Goal: Task Accomplishment & Management: Complete application form

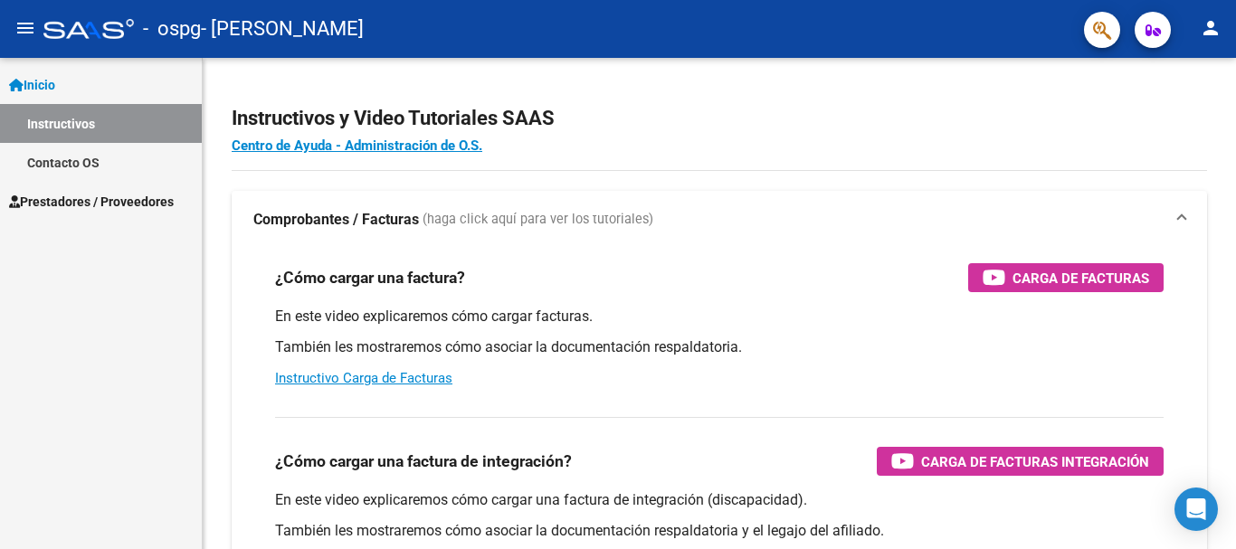
click at [135, 202] on span "Prestadores / Proveedores" at bounding box center [91, 202] width 165 height 20
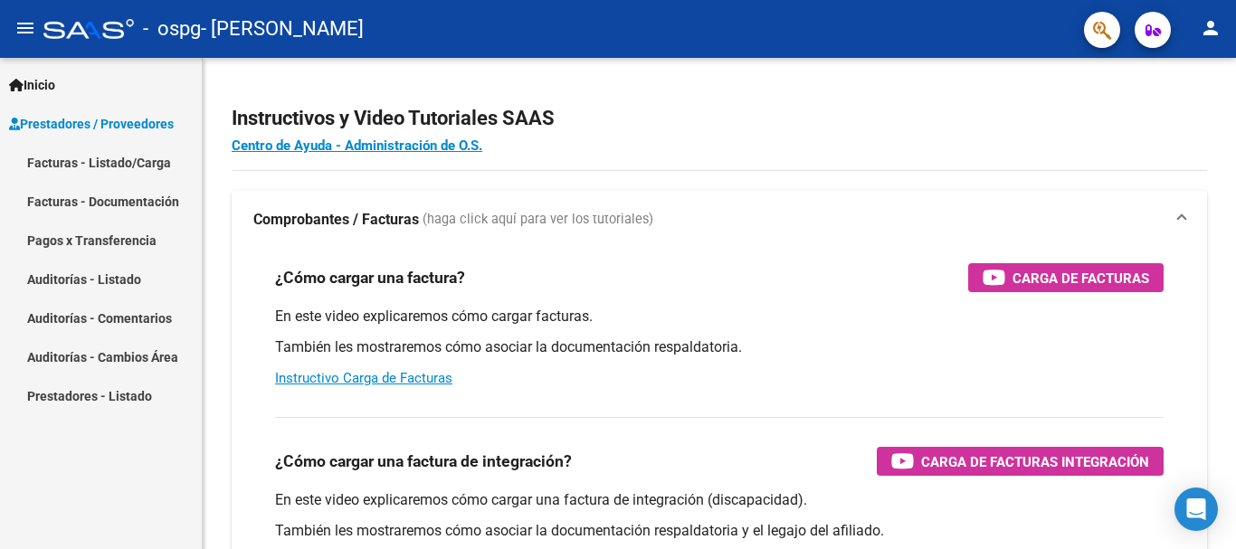
click at [164, 194] on link "Facturas - Documentación" at bounding box center [101, 201] width 202 height 39
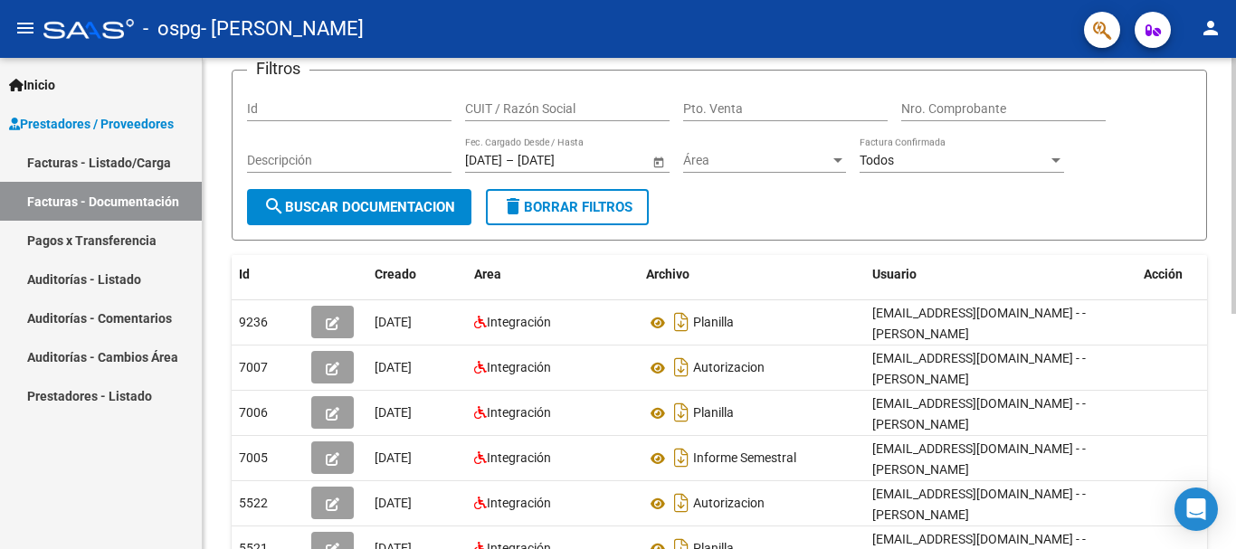
scroll to position [70, 0]
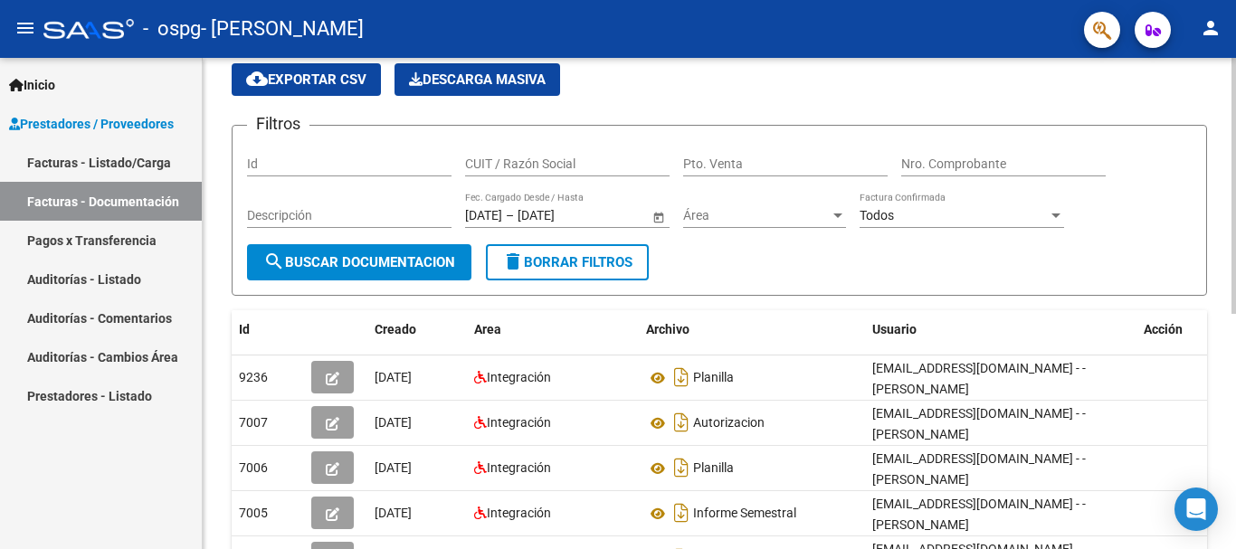
click at [1232, 170] on div at bounding box center [1234, 223] width 5 height 256
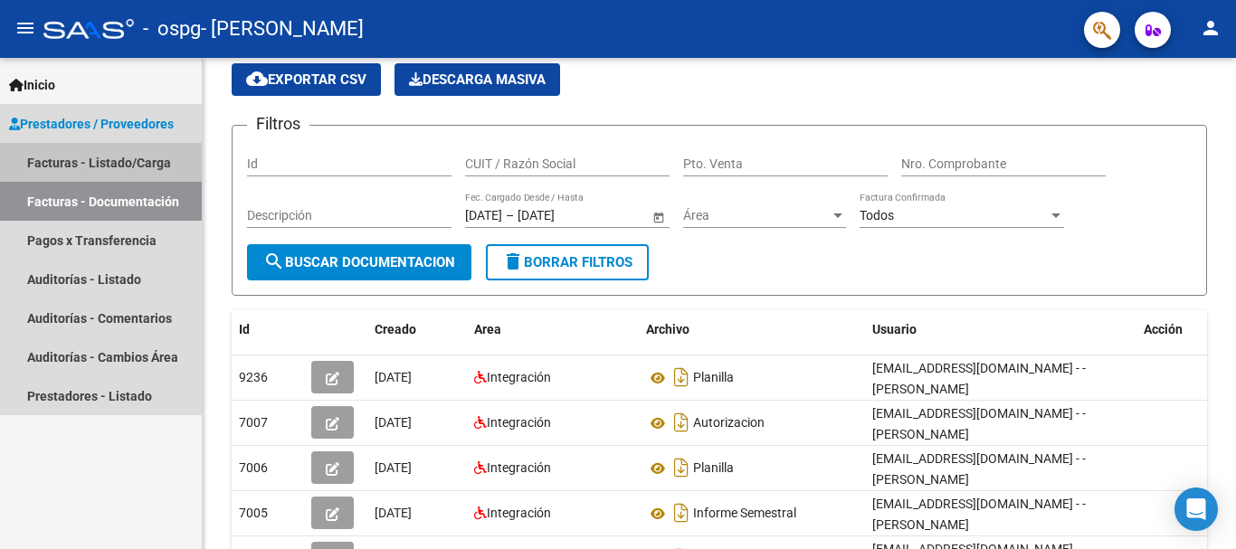
click at [123, 165] on link "Facturas - Listado/Carga" at bounding box center [101, 162] width 202 height 39
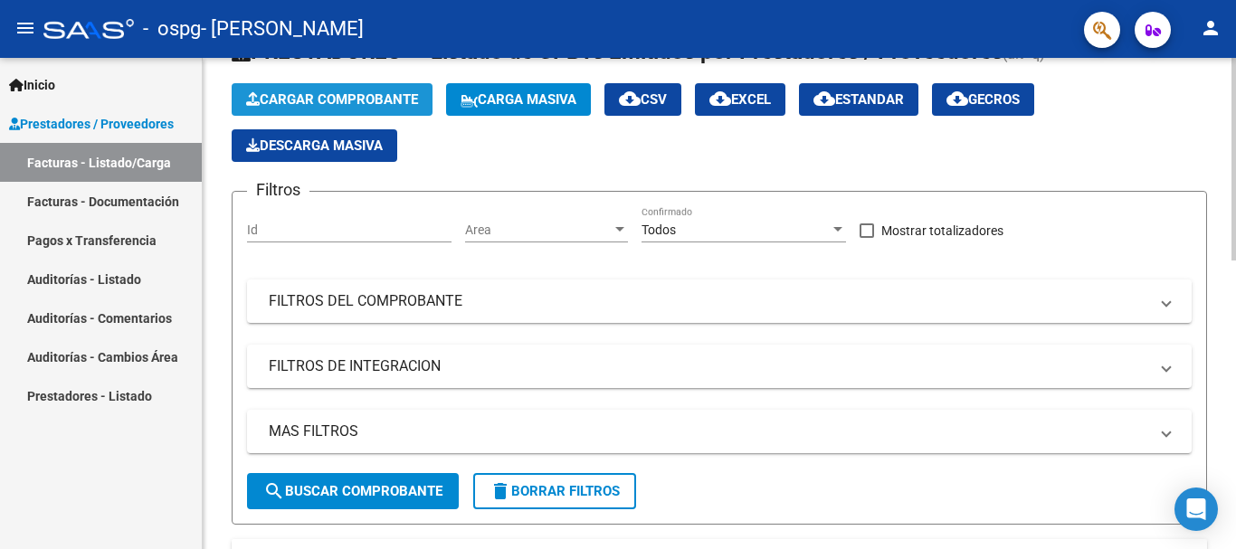
click at [386, 106] on span "Cargar Comprobante" at bounding box center [332, 99] width 172 height 16
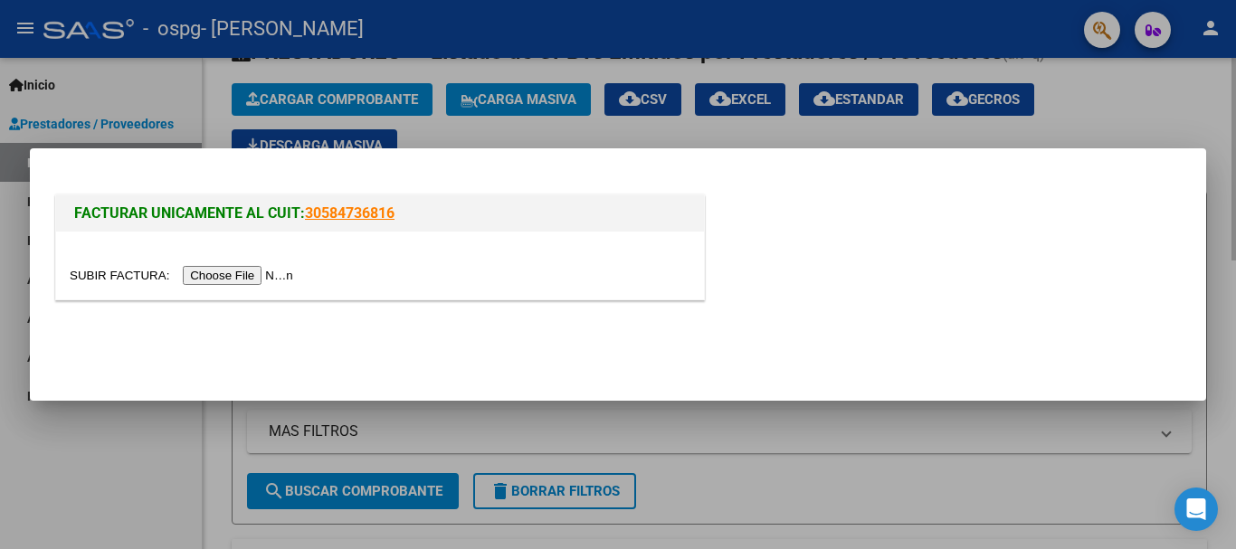
click at [386, 106] on div at bounding box center [618, 274] width 1236 height 549
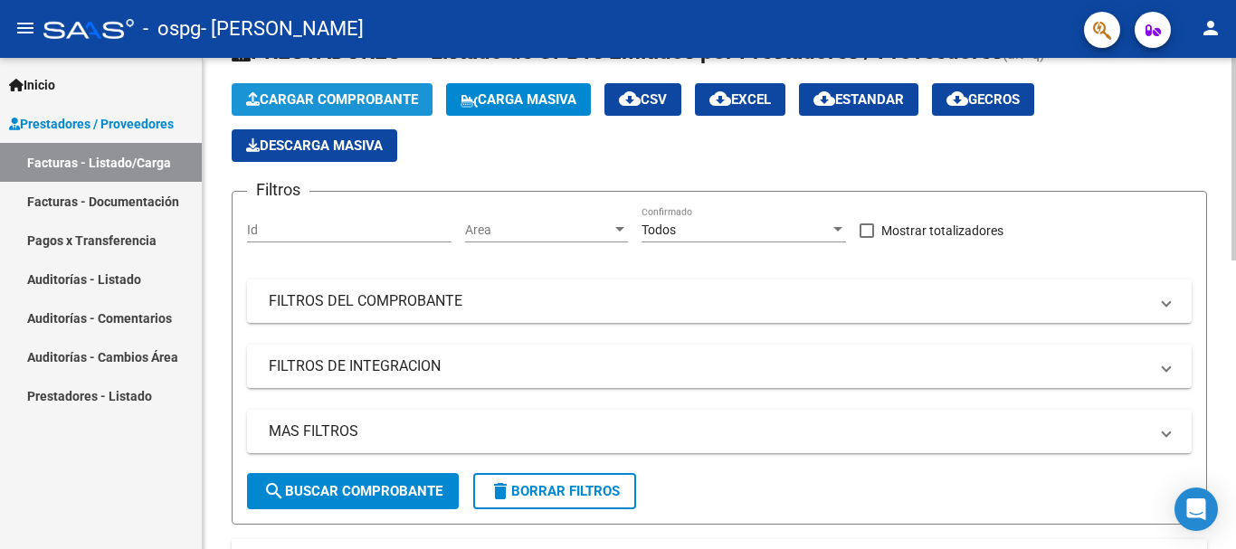
click at [368, 92] on span "Cargar Comprobante" at bounding box center [332, 99] width 172 height 16
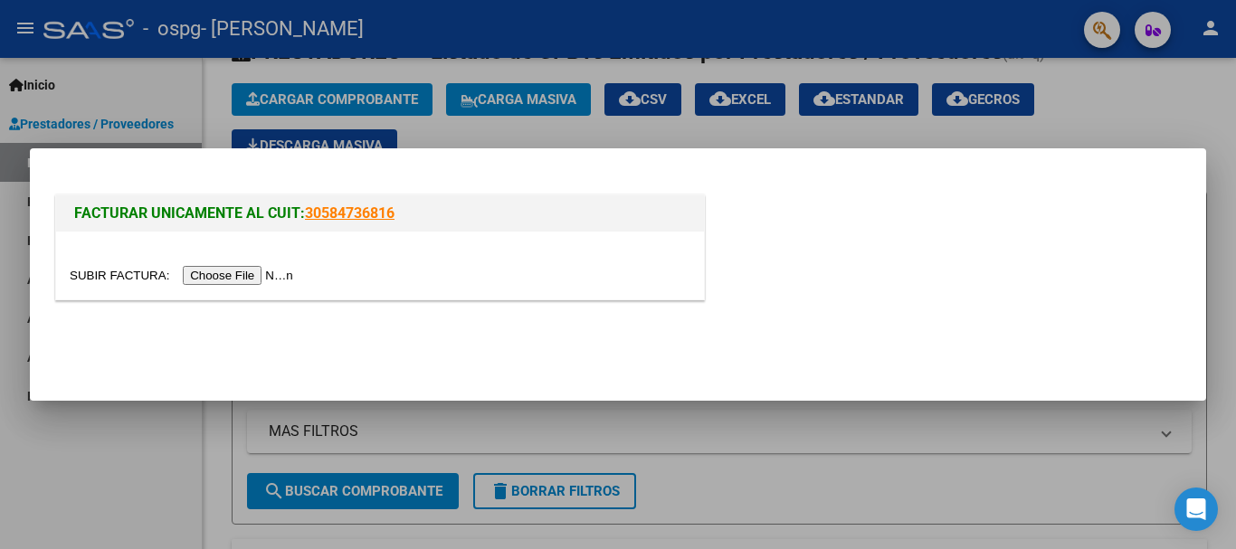
click at [235, 281] on input "file" at bounding box center [184, 275] width 229 height 19
click at [223, 275] on input "file" at bounding box center [184, 275] width 229 height 19
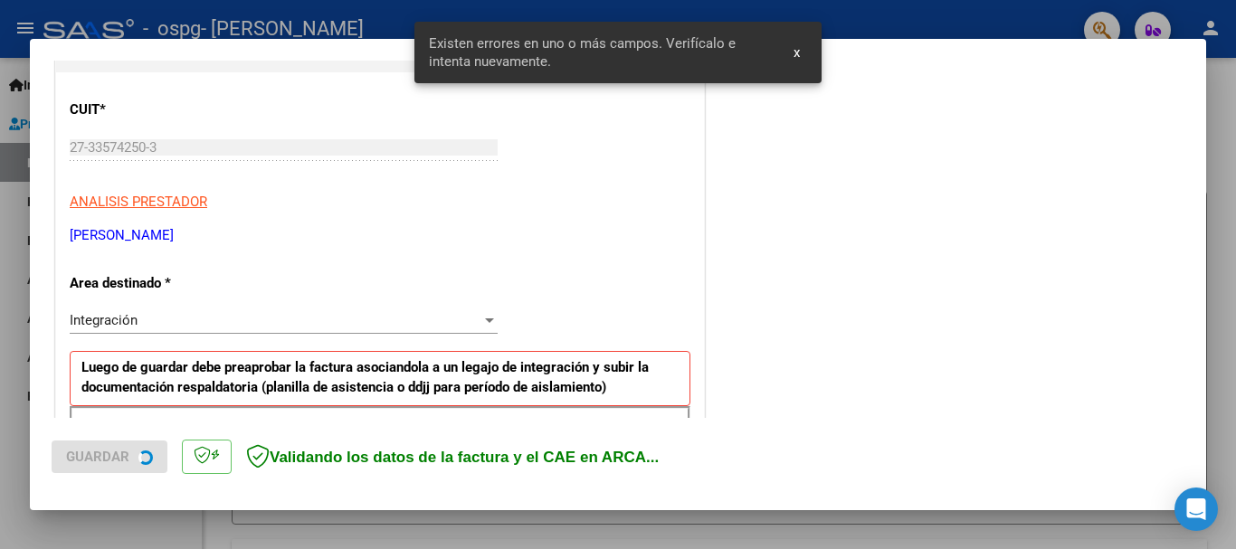
scroll to position [418, 0]
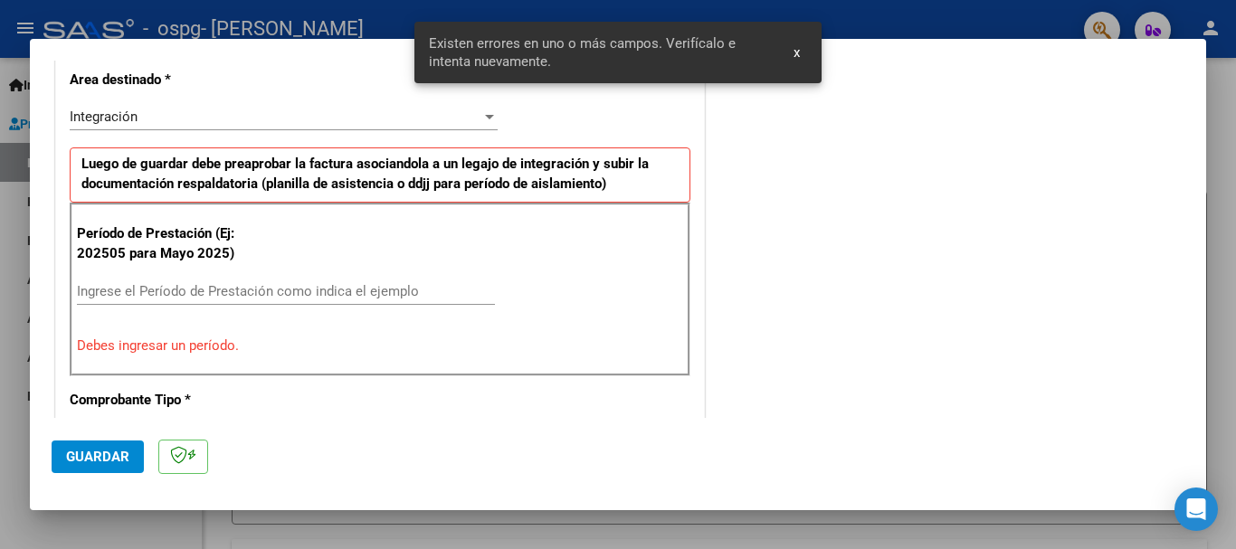
click at [217, 294] on input "Ingrese el Período de Prestación como indica el ejemplo" at bounding box center [286, 291] width 418 height 16
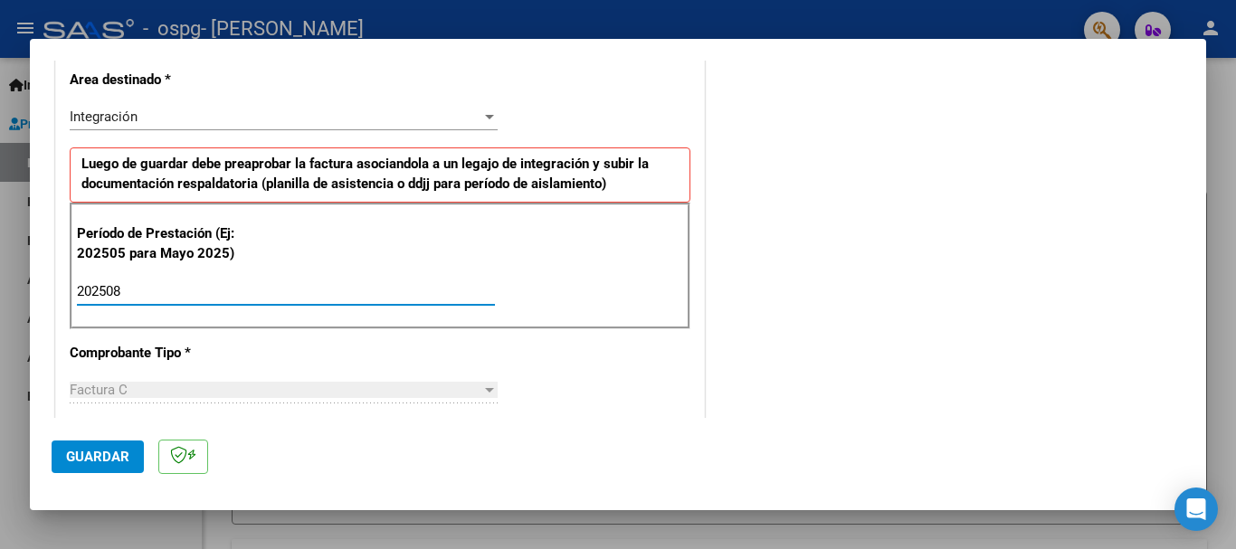
type input "202508"
click at [266, 386] on div "Factura C" at bounding box center [276, 390] width 412 height 16
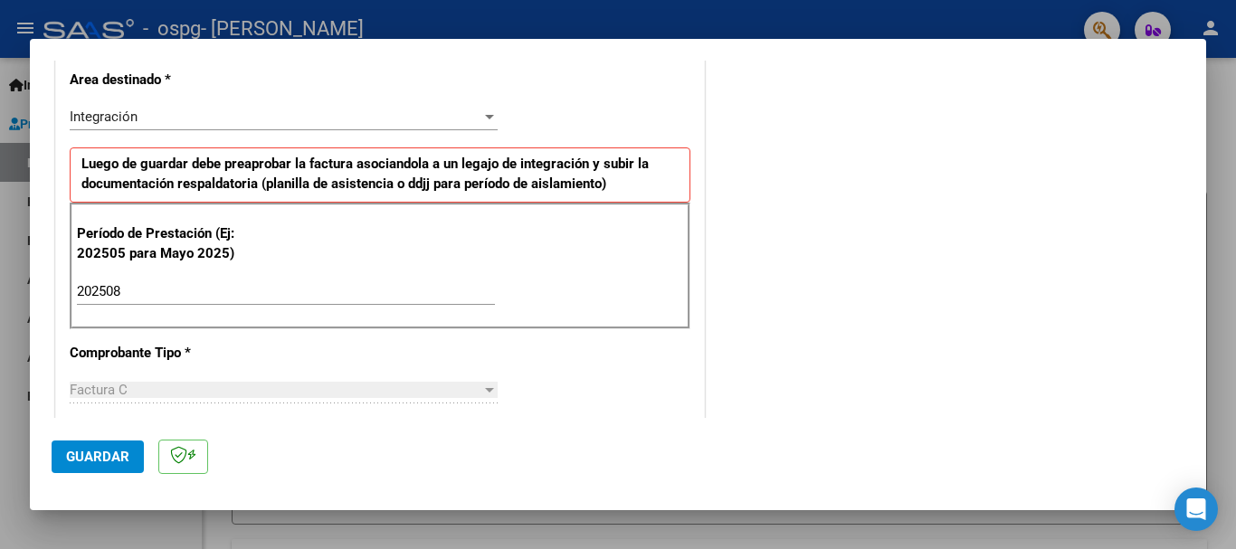
click at [78, 465] on button "Guardar" at bounding box center [98, 457] width 92 height 33
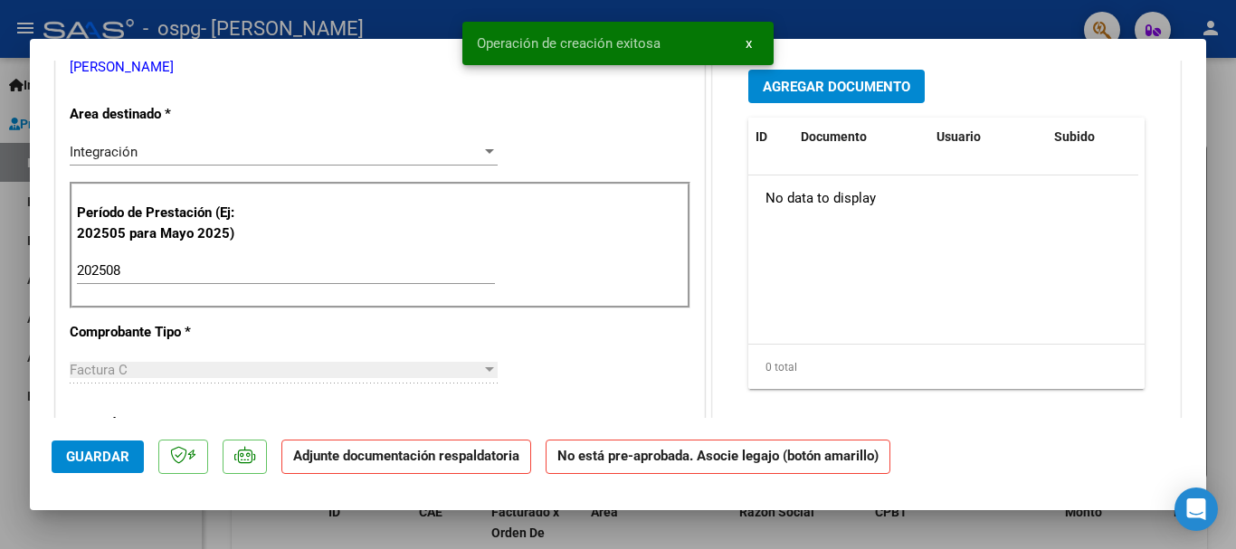
scroll to position [0, 0]
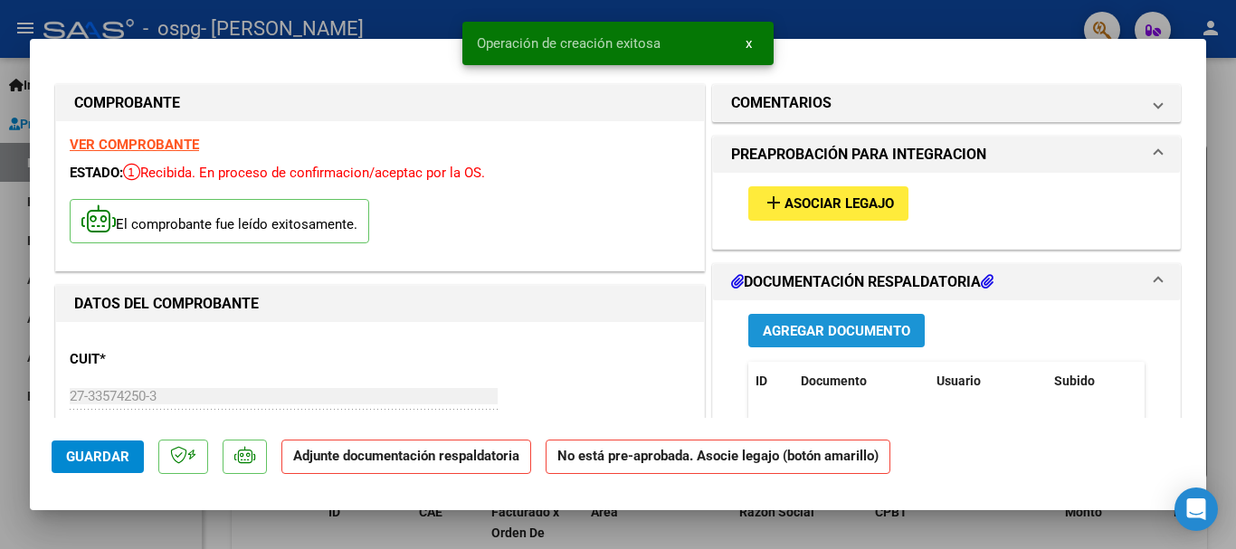
click at [814, 325] on span "Agregar Documento" at bounding box center [836, 331] width 147 height 16
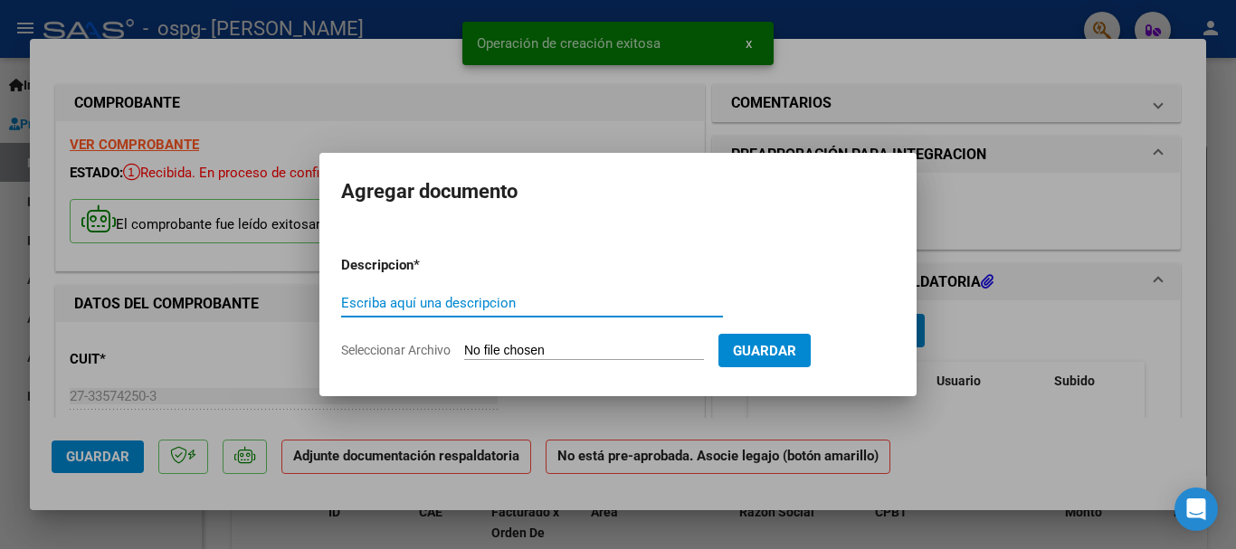
click at [602, 354] on input "Seleccionar Archivo" at bounding box center [584, 351] width 240 height 17
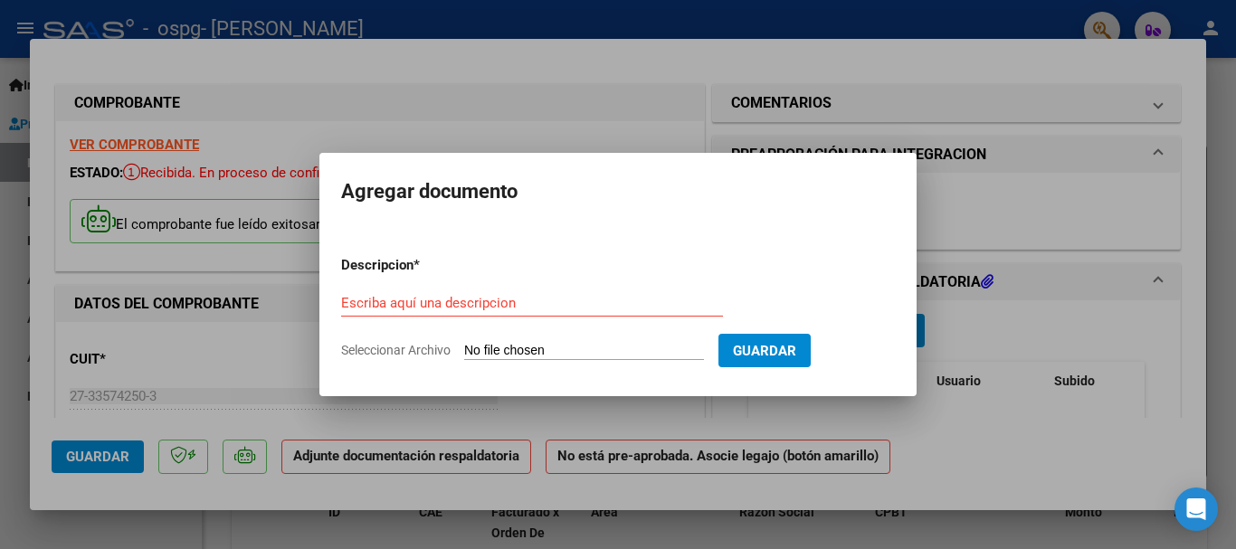
type input "C:\fakepath\planilla agosti.pdf"
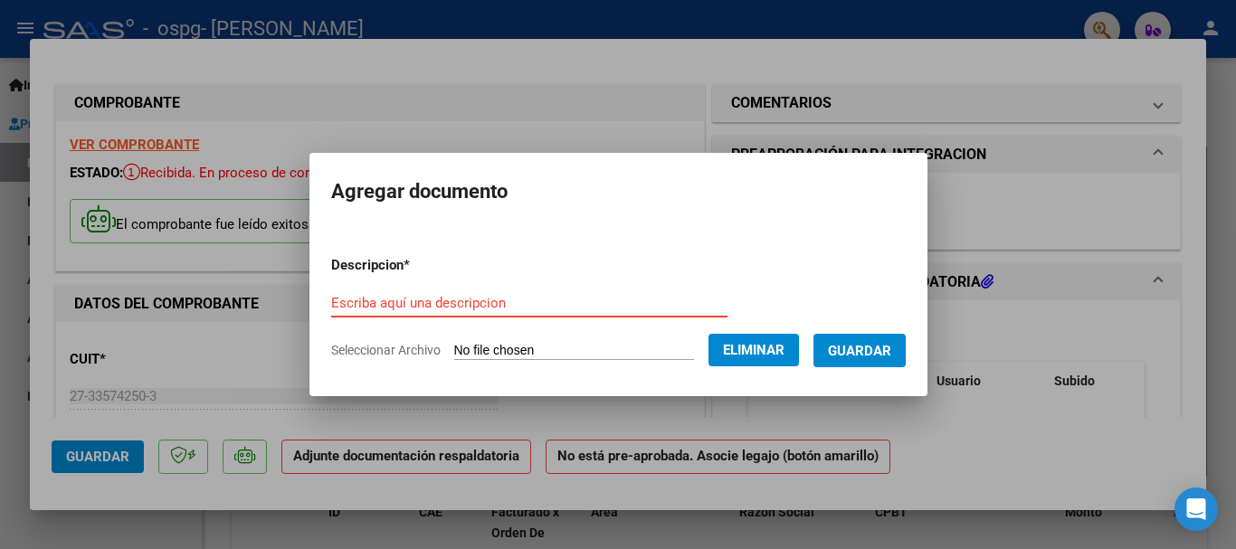
click at [420, 296] on input "Escriba aquí una descripcion" at bounding box center [529, 303] width 396 height 16
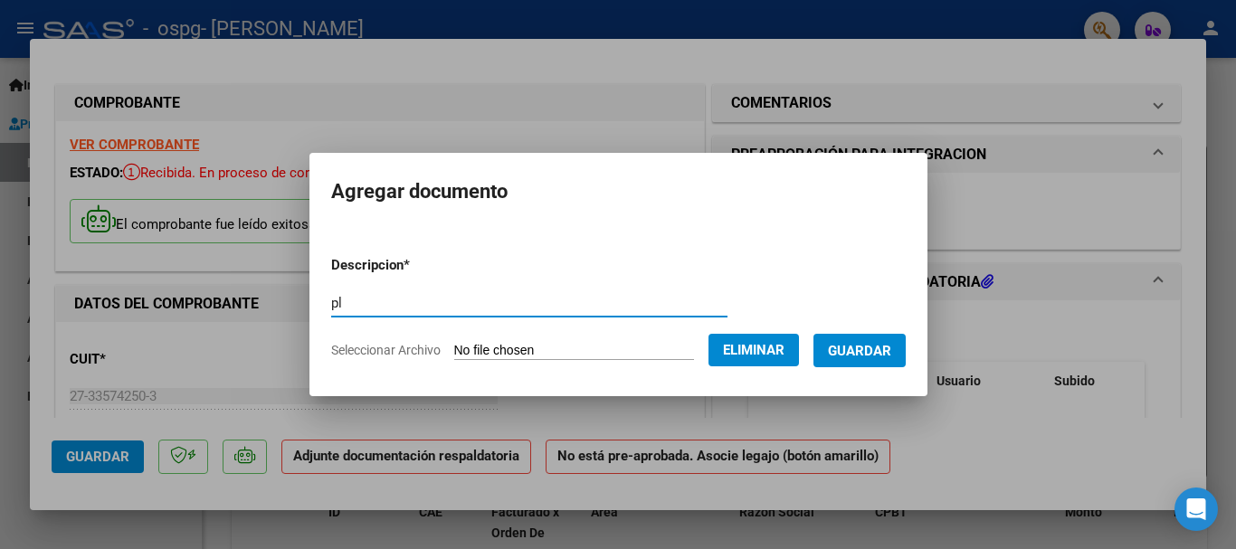
type input "p"
type input "asistencia"
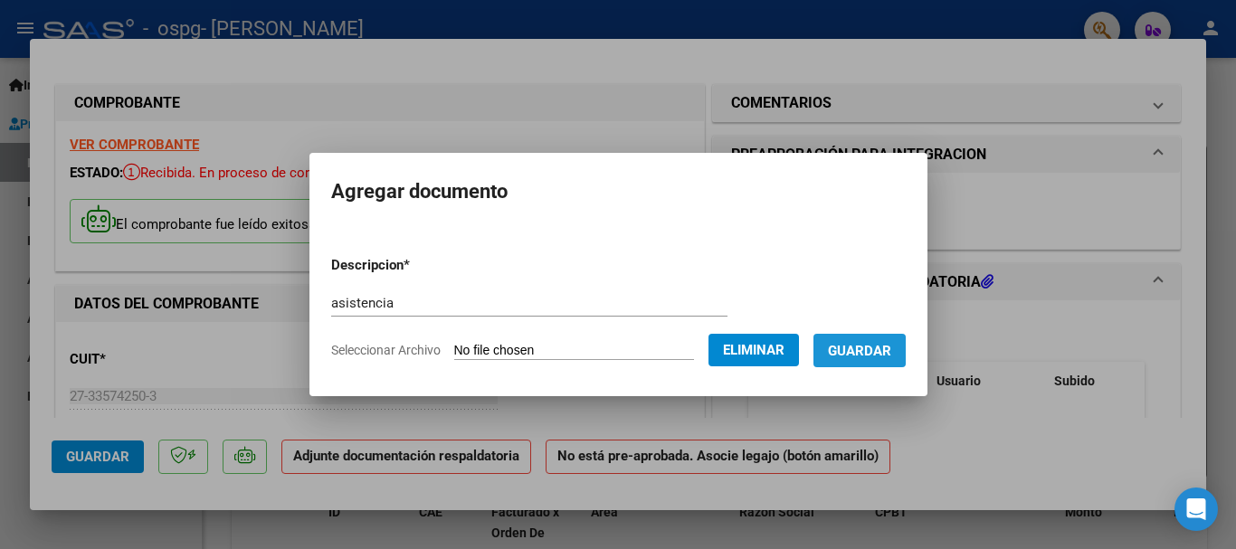
click at [875, 351] on span "Guardar" at bounding box center [859, 351] width 63 height 16
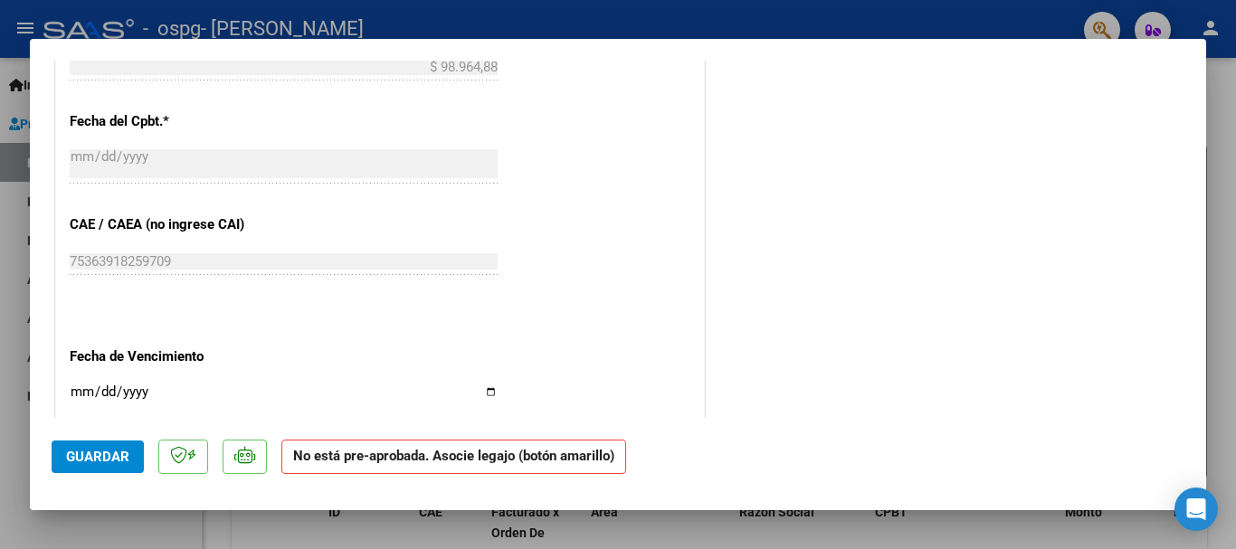
scroll to position [1101, 0]
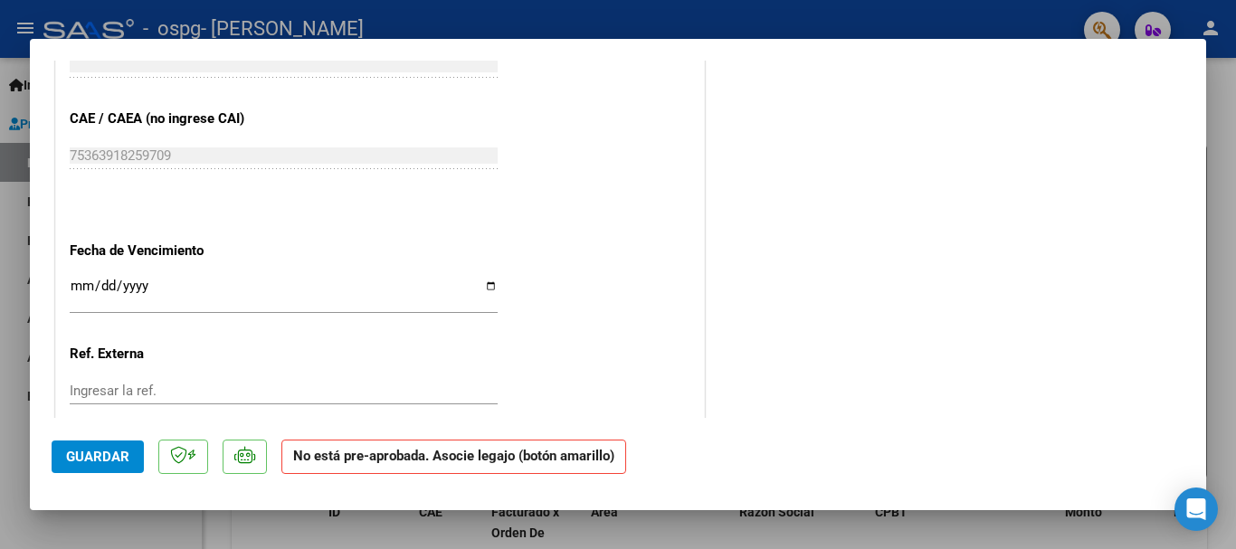
click at [112, 452] on span "Guardar" at bounding box center [97, 457] width 63 height 16
click at [750, 40] on mat-dialog-container "COMPROBANTE VER COMPROBANTE ESTADO: Recibida. En proceso de confirmacion/acepta…" at bounding box center [618, 274] width 1176 height 471
